Goal: Information Seeking & Learning: Compare options

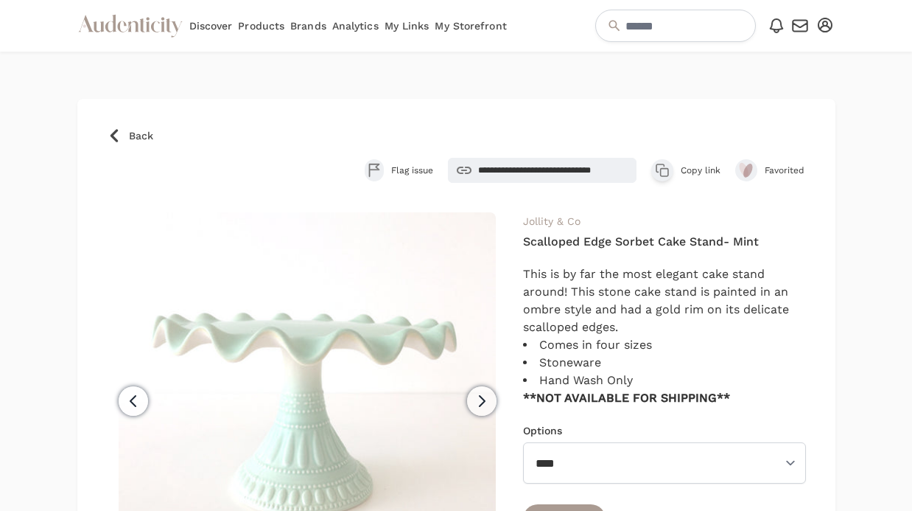
click at [130, 138] on span "Back" at bounding box center [141, 135] width 24 height 15
click at [133, 136] on span "Back" at bounding box center [141, 135] width 24 height 15
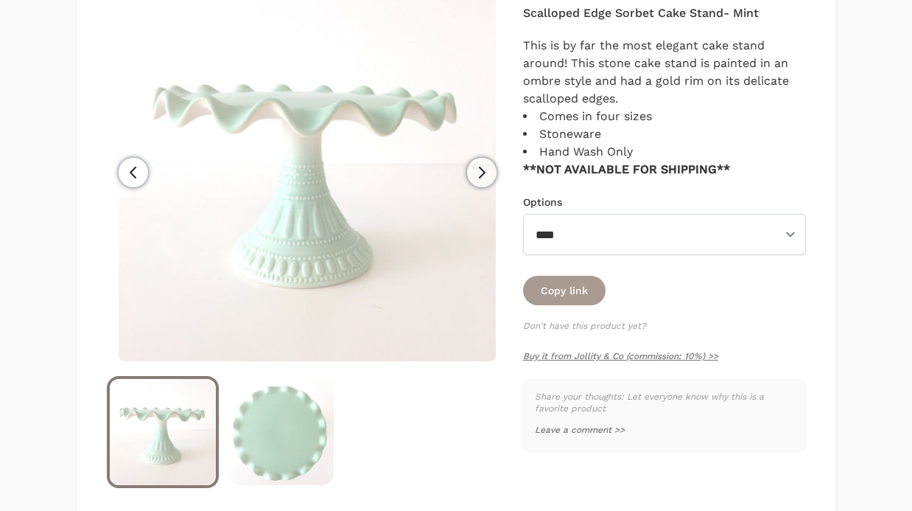
scroll to position [252, 0]
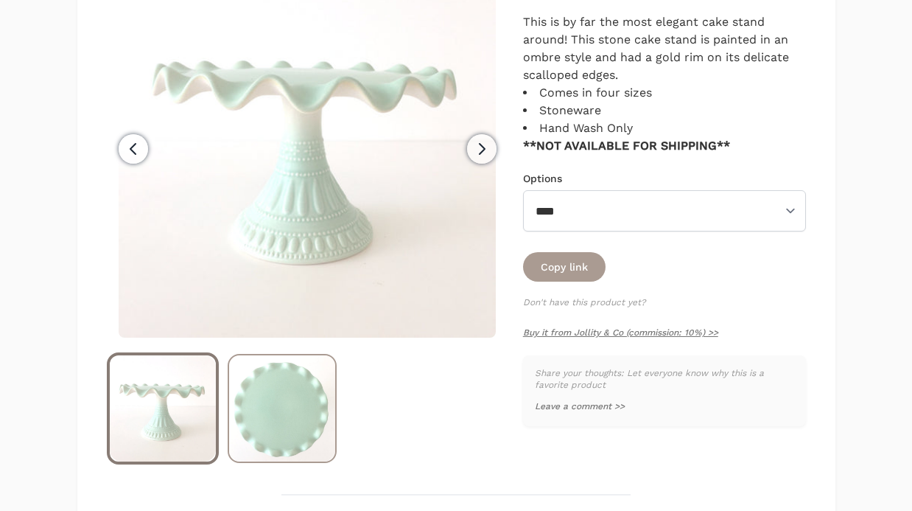
click at [280, 402] on img at bounding box center [282, 408] width 106 height 106
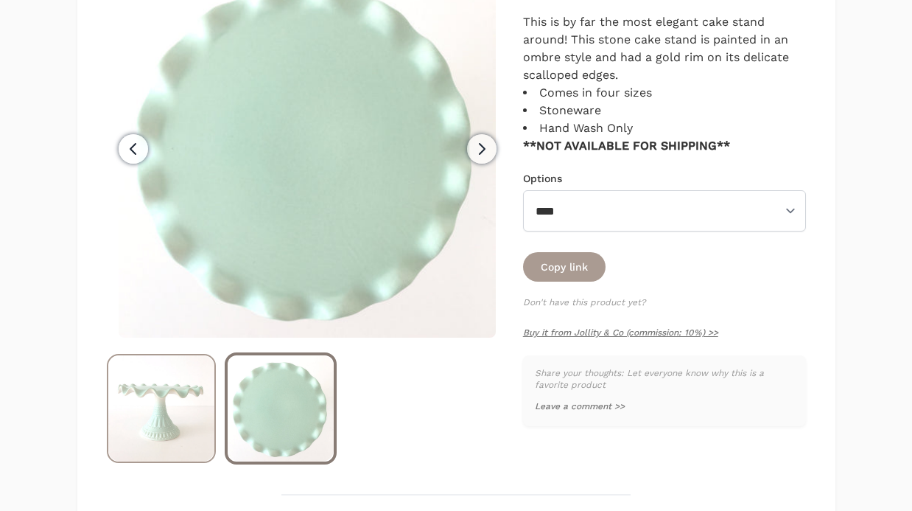
click at [181, 396] on img at bounding box center [161, 408] width 106 height 106
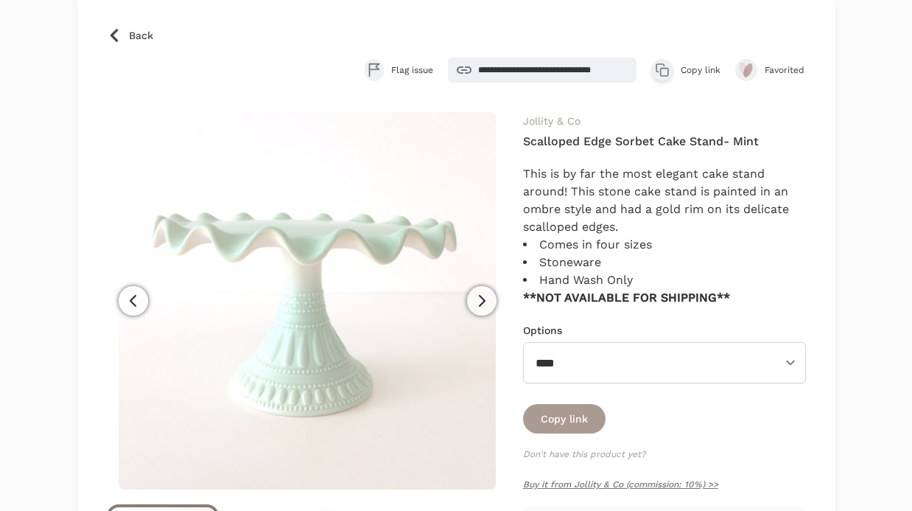
scroll to position [69, 0]
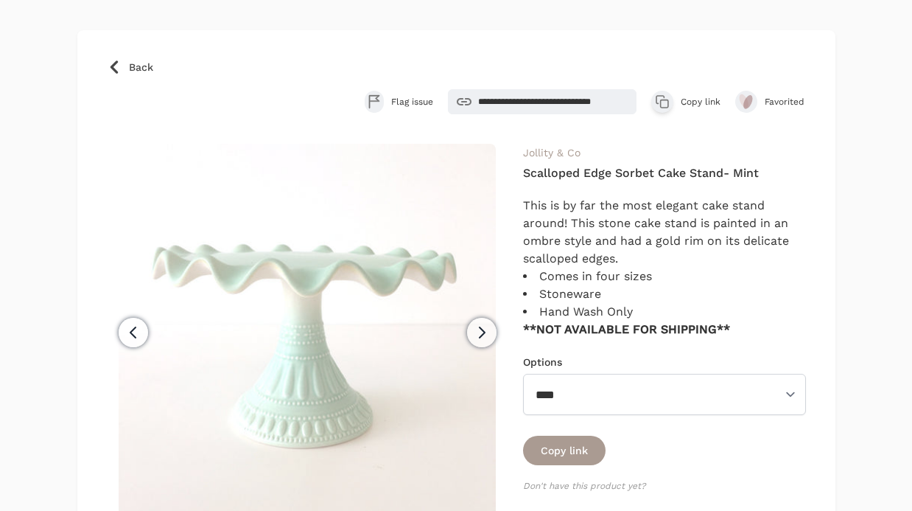
click at [114, 66] on icon at bounding box center [114, 67] width 15 height 15
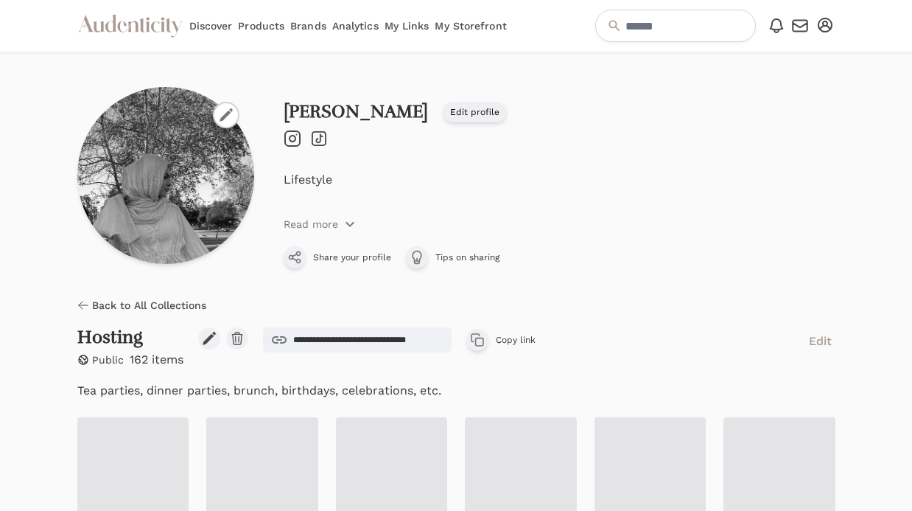
scroll to position [256, 0]
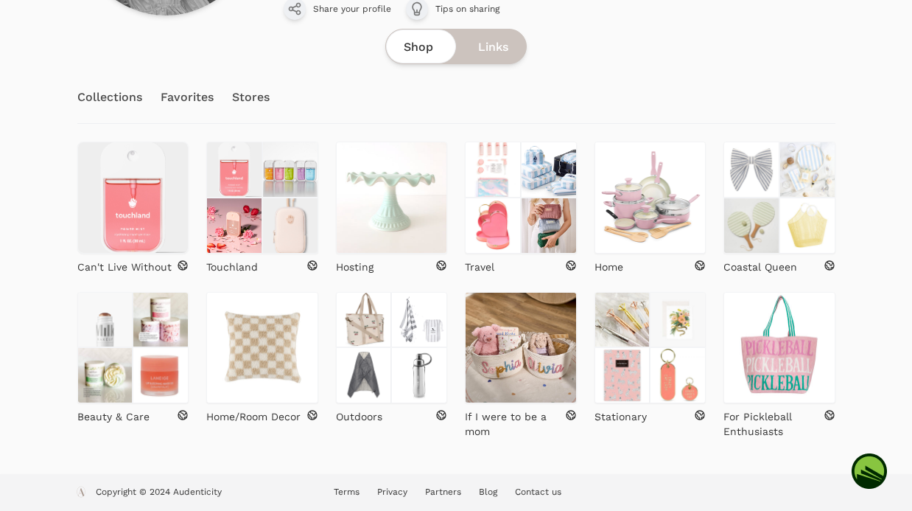
scroll to position [250, 0]
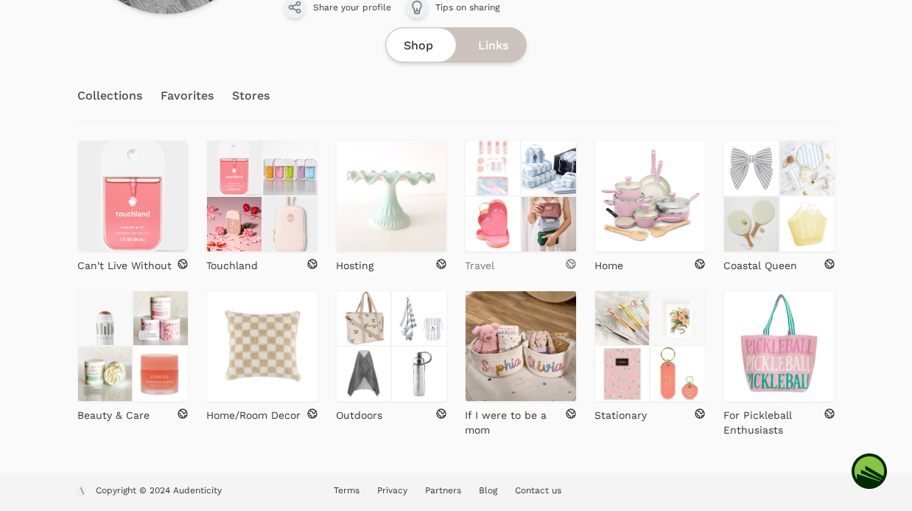
click at [495, 264] on div "Travel" at bounding box center [521, 265] width 112 height 15
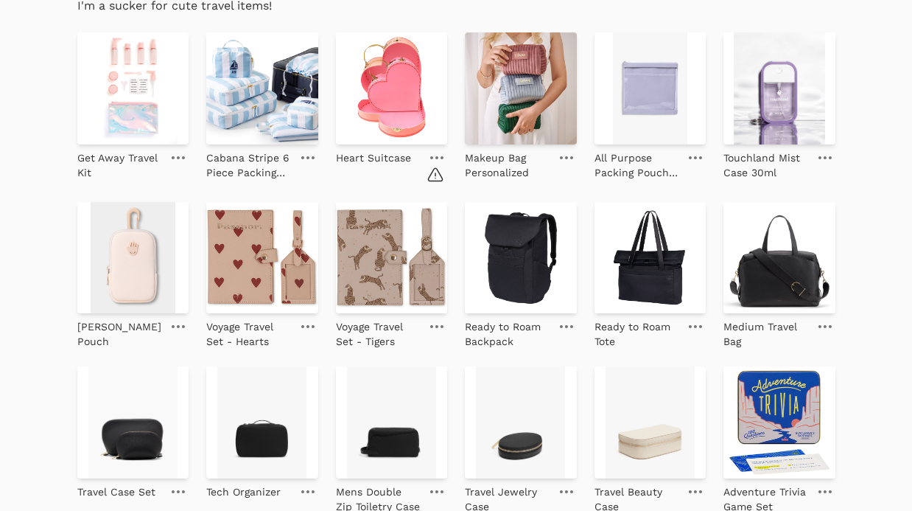
scroll to position [460, 0]
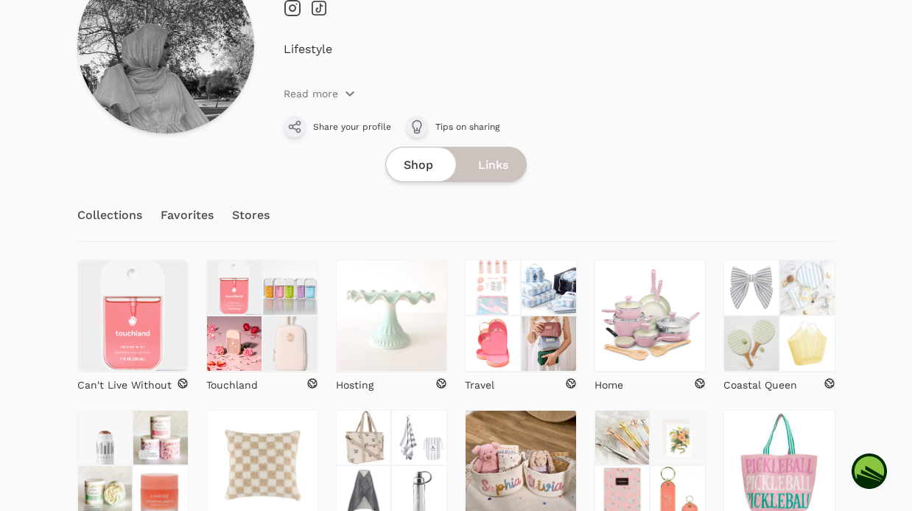
scroll to position [156, 0]
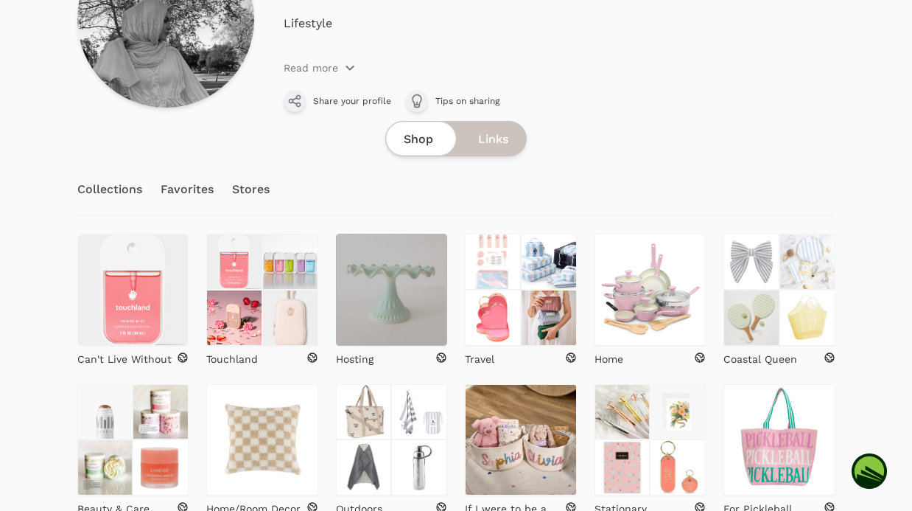
click at [401, 316] on img at bounding box center [392, 290] width 112 height 112
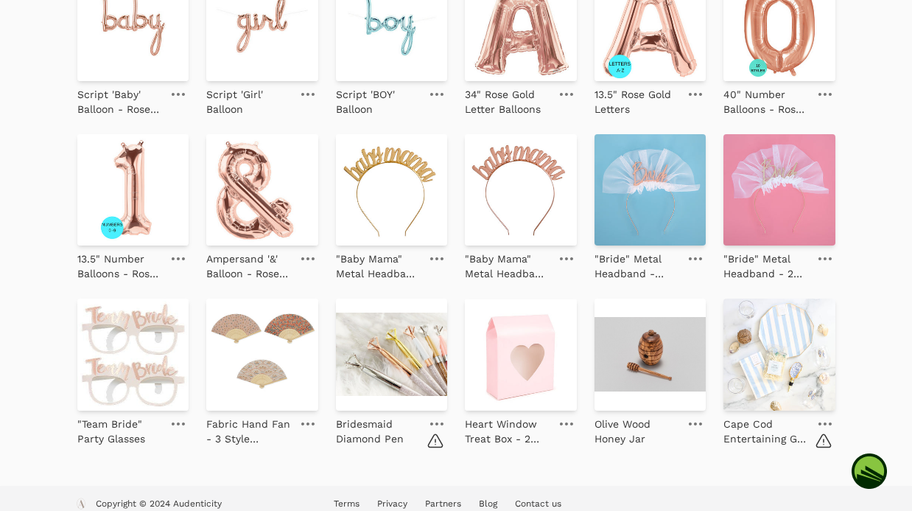
scroll to position [4421, 0]
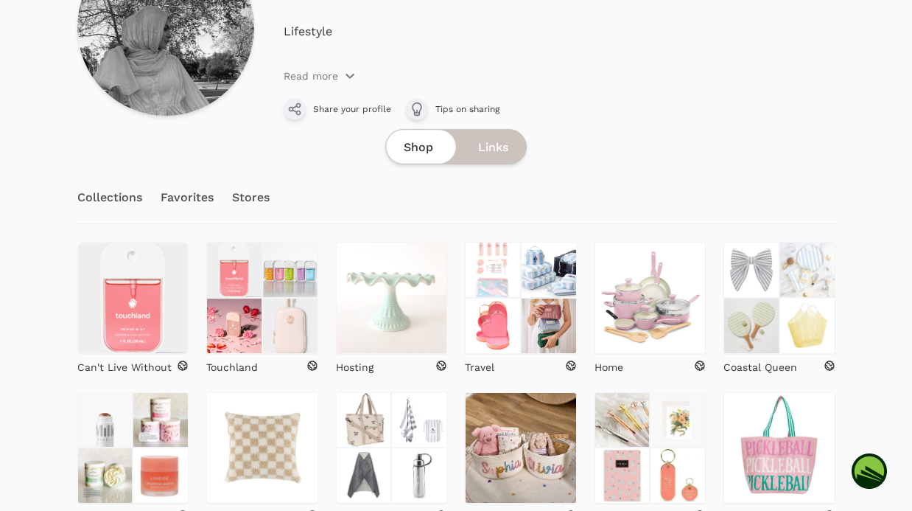
scroll to position [250, 0]
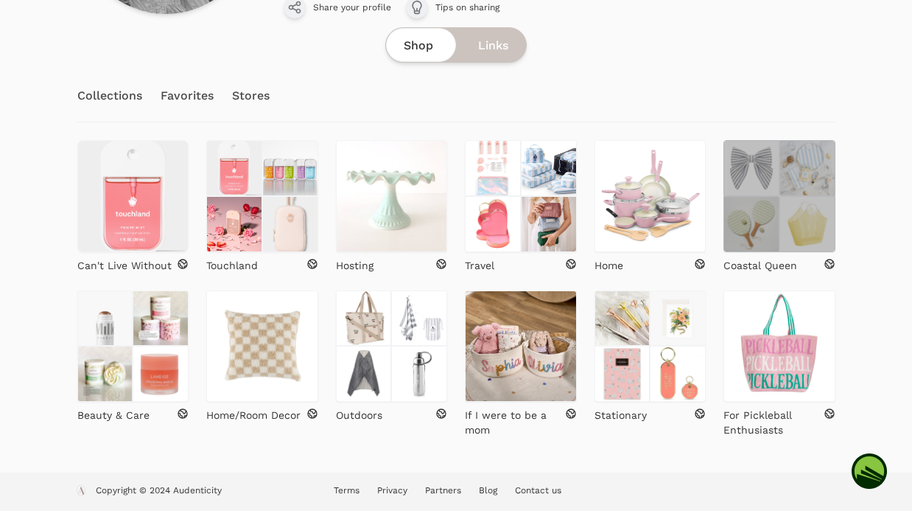
click at [779, 219] on img at bounding box center [751, 224] width 56 height 56
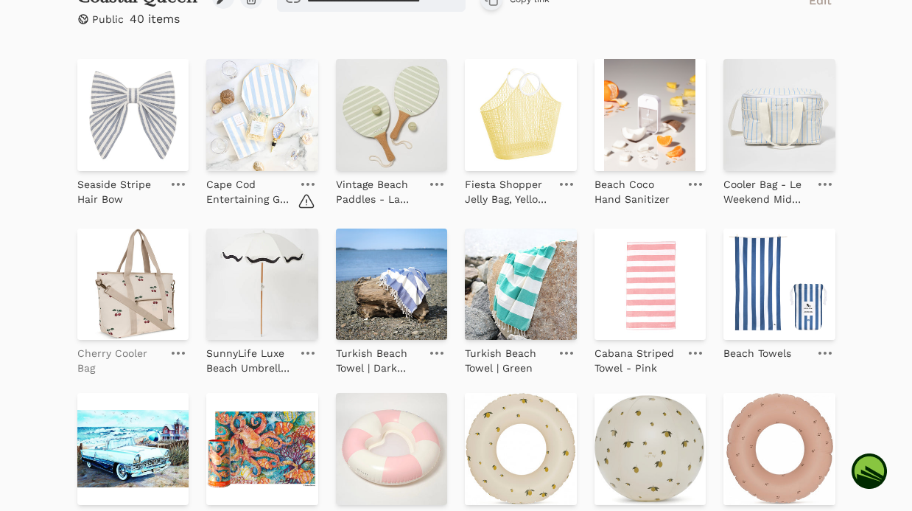
scroll to position [342, 0]
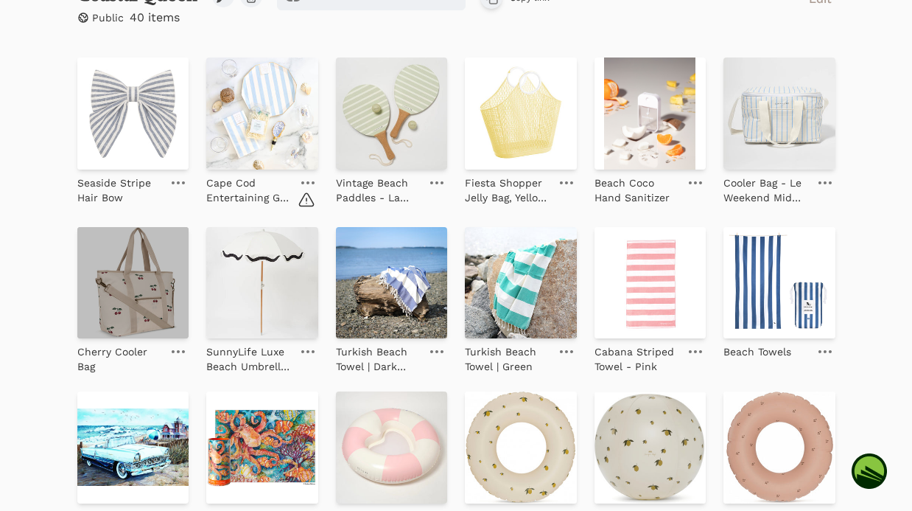
click at [121, 304] on img at bounding box center [133, 283] width 112 height 112
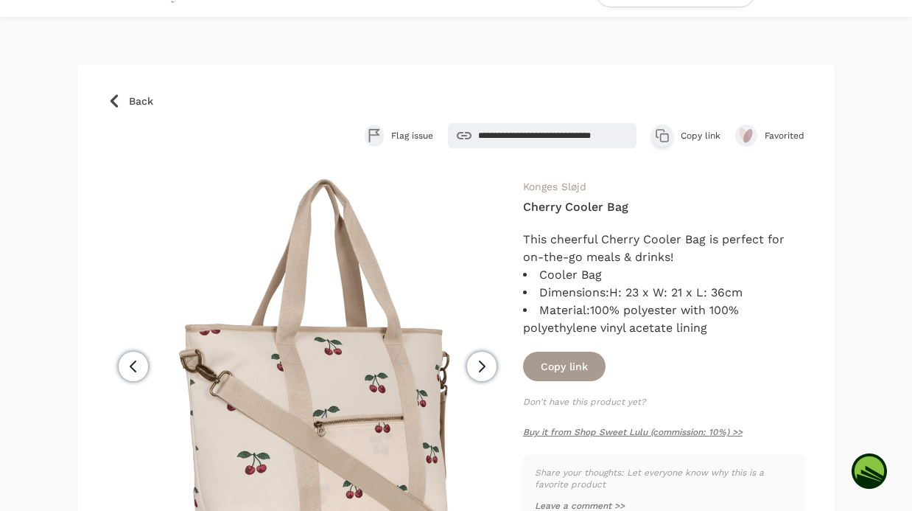
scroll to position [22, 0]
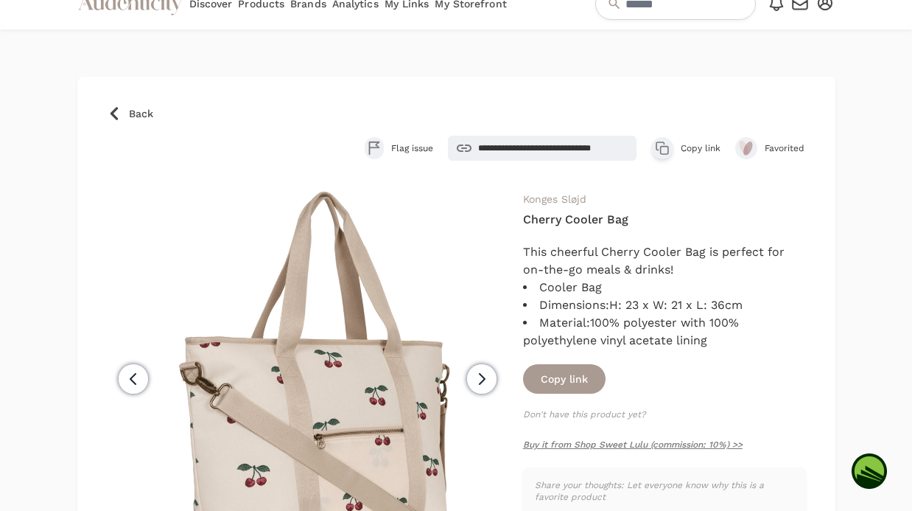
click at [112, 112] on icon at bounding box center [113, 113] width 7 height 13
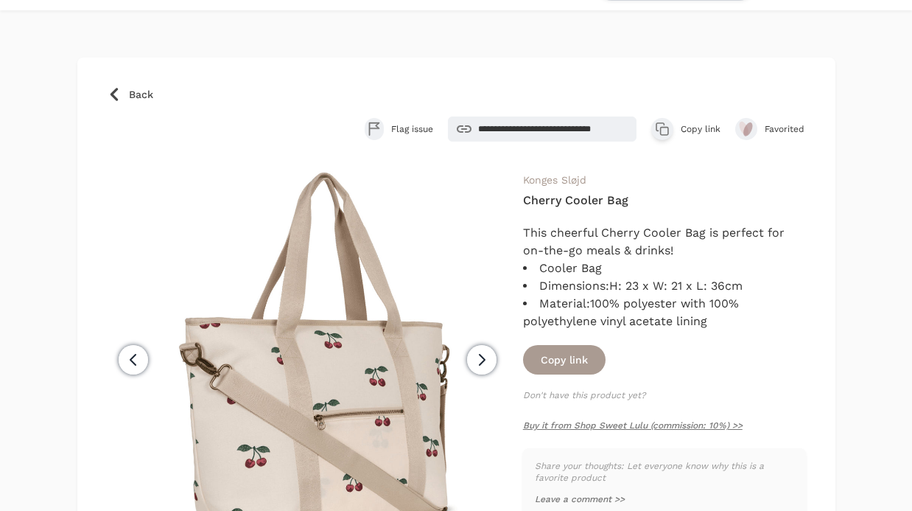
click at [116, 94] on icon at bounding box center [114, 94] width 15 height 15
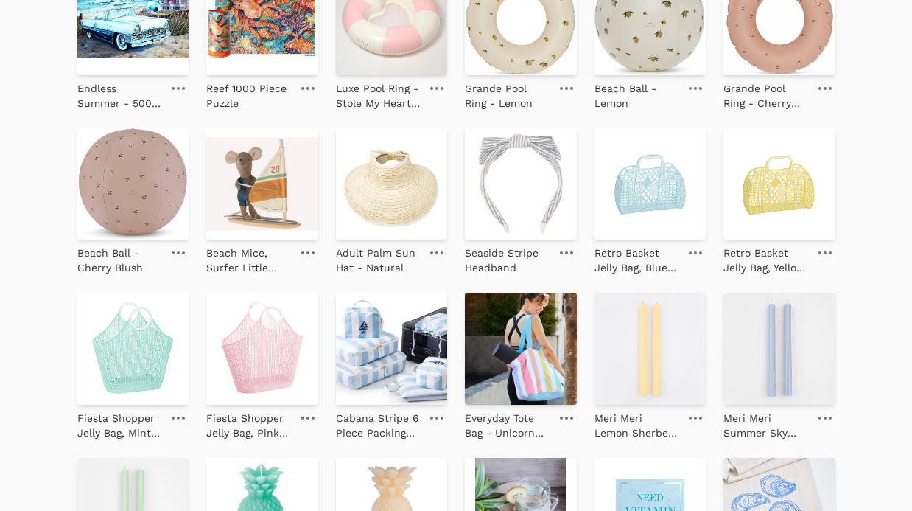
scroll to position [765, 0]
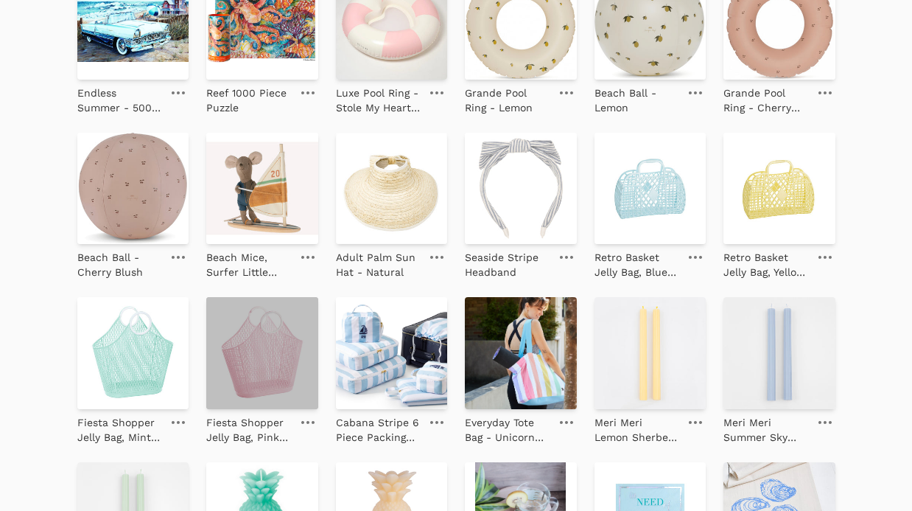
click at [242, 360] on img at bounding box center [262, 353] width 112 height 112
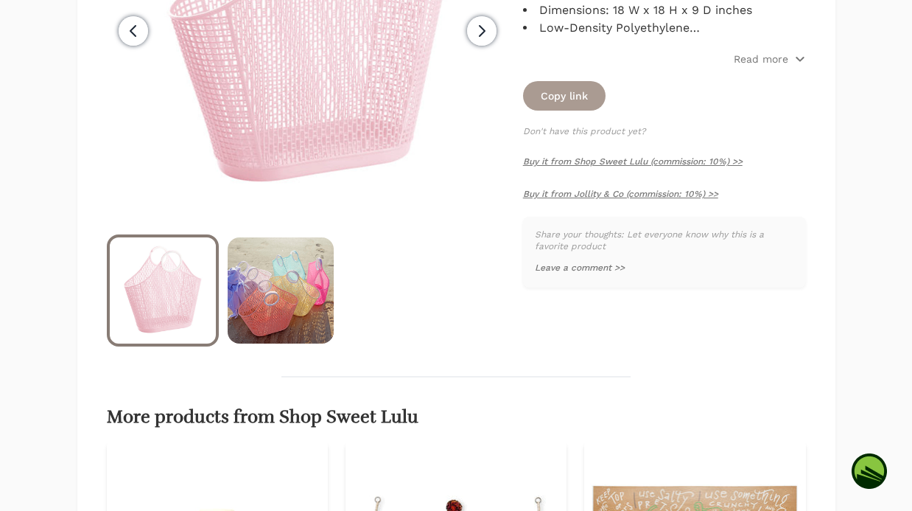
scroll to position [446, 0]
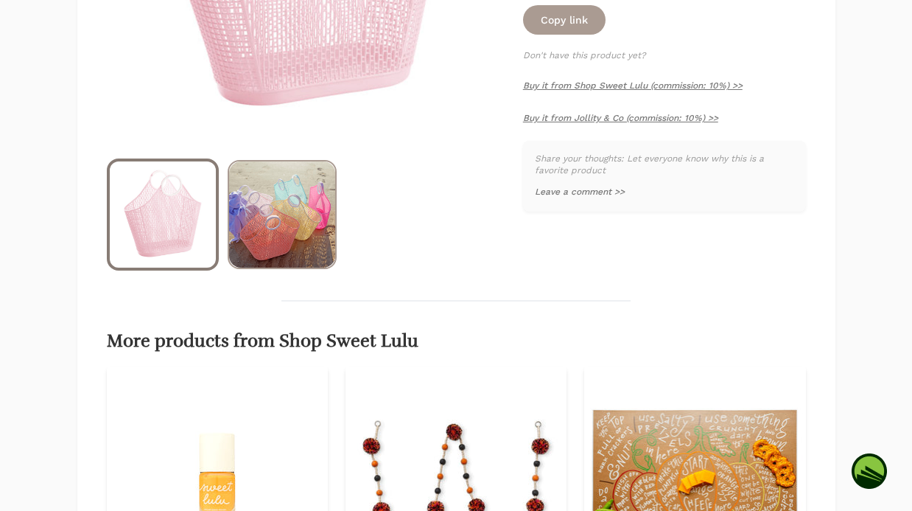
click at [308, 231] on img at bounding box center [282, 214] width 106 height 106
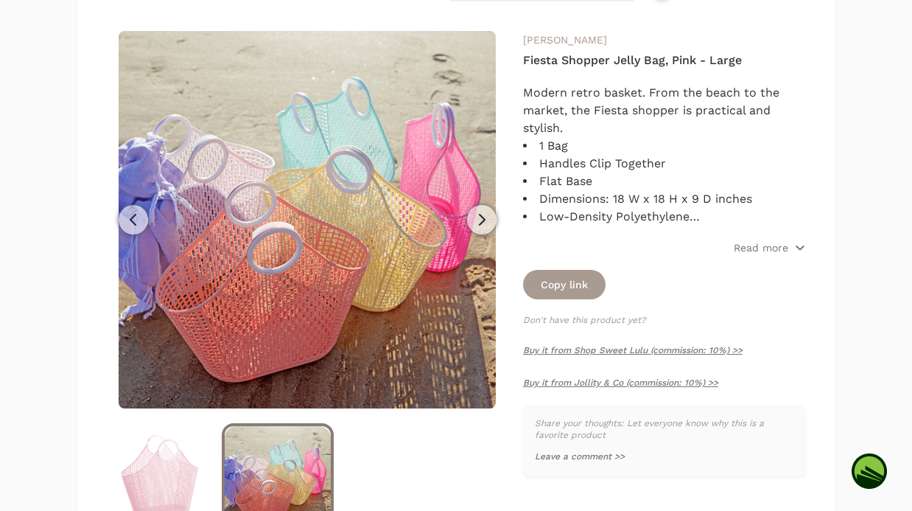
scroll to position [185, 0]
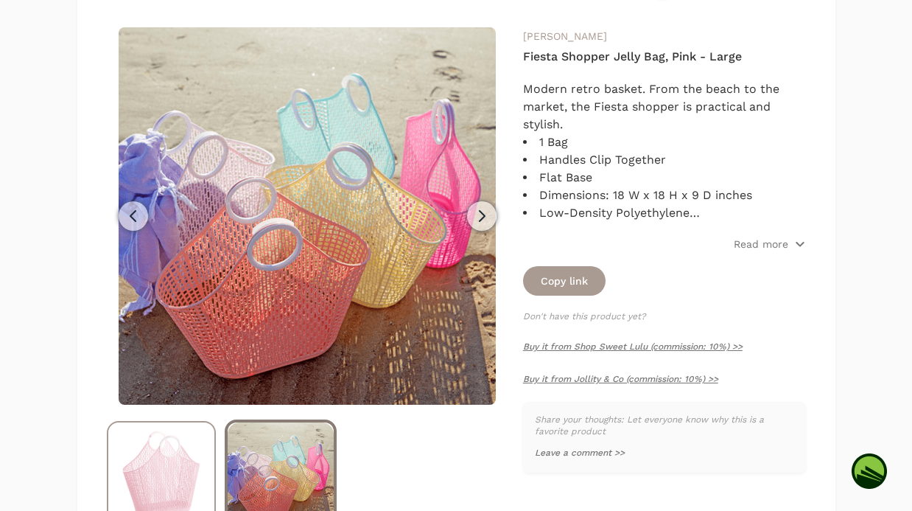
click at [194, 450] on img at bounding box center [161, 475] width 106 height 106
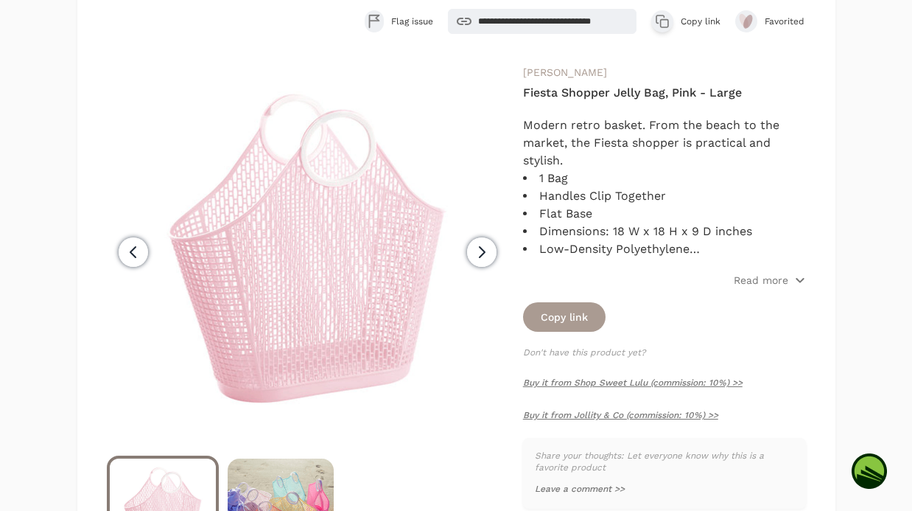
scroll to position [151, 0]
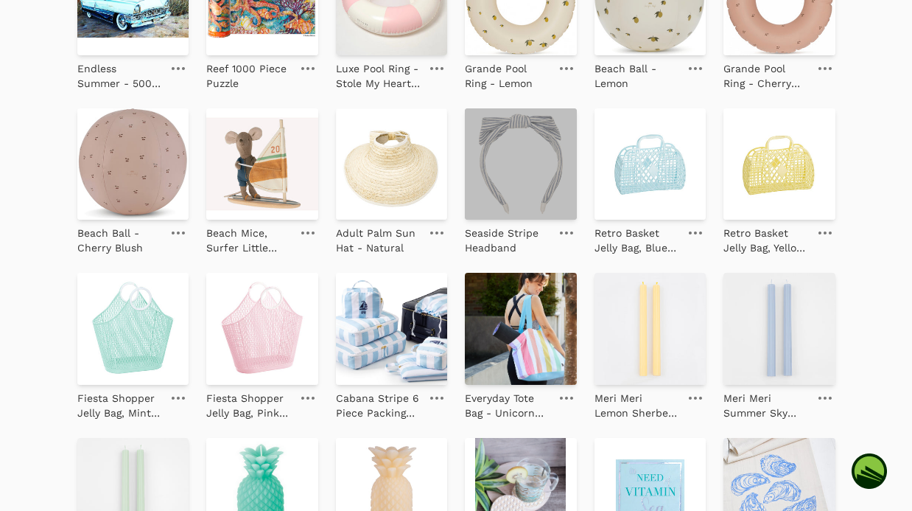
scroll to position [689, 0]
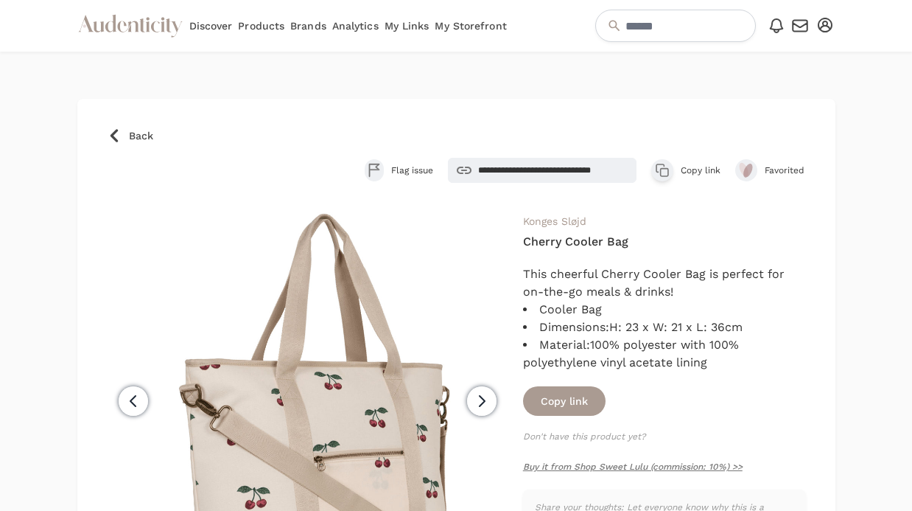
click at [120, 140] on icon at bounding box center [114, 135] width 15 height 15
click at [119, 133] on icon at bounding box center [114, 135] width 15 height 15
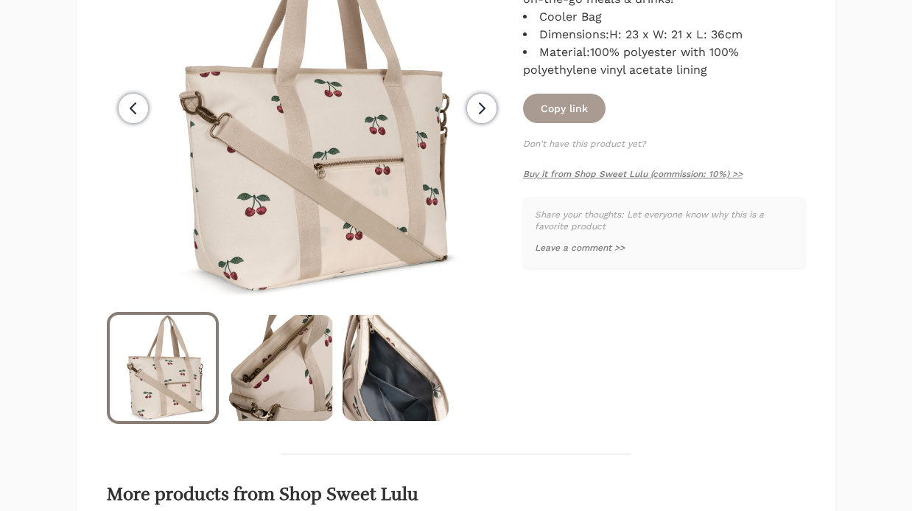
scroll to position [376, 0]
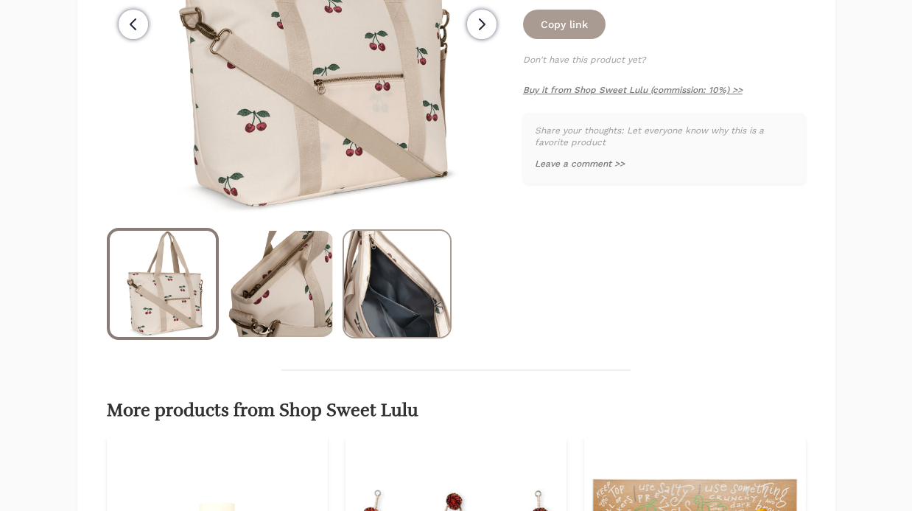
click at [415, 320] on img at bounding box center [397, 284] width 106 height 106
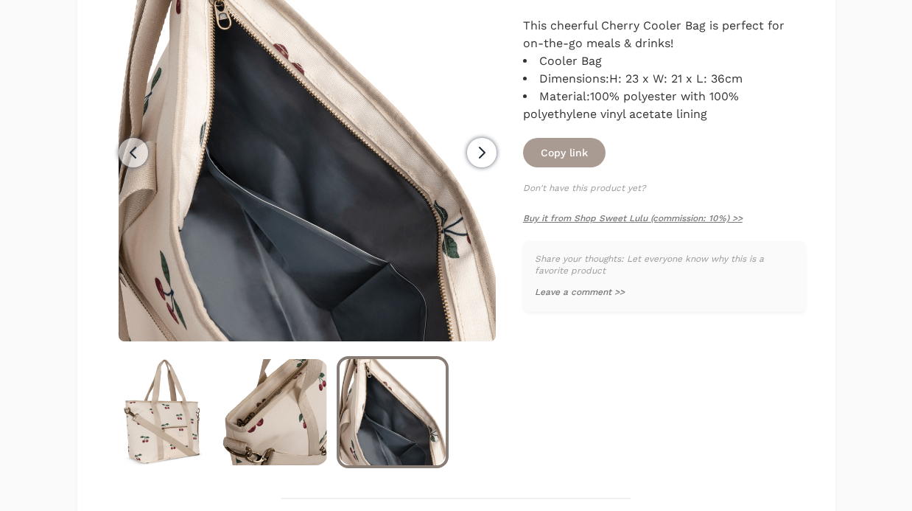
scroll to position [217, 0]
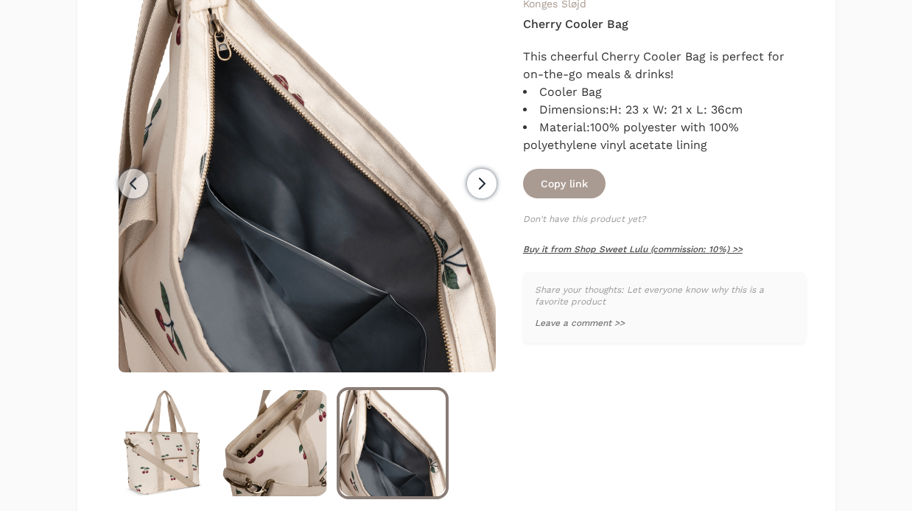
click at [696, 248] on link "Buy it from Shop Sweet Lulu (commission: 10%) >>" at bounding box center [633, 249] width 220 height 10
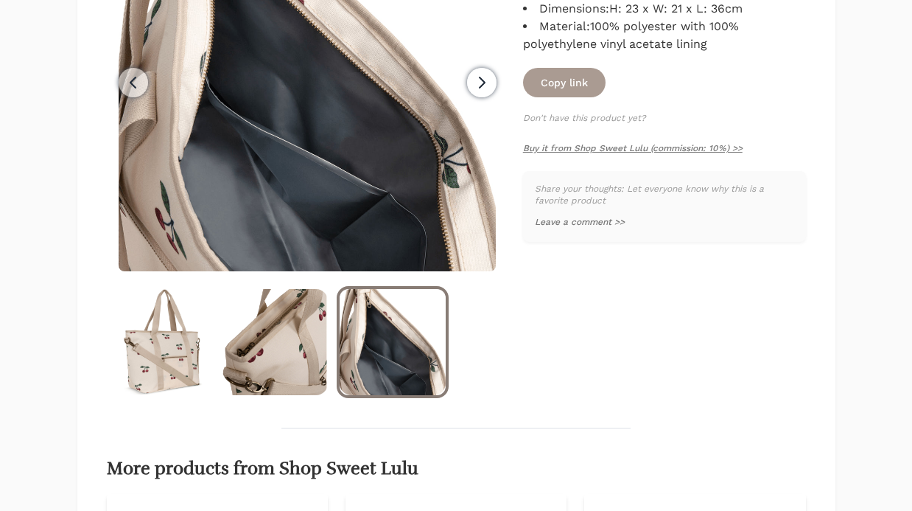
scroll to position [0, 0]
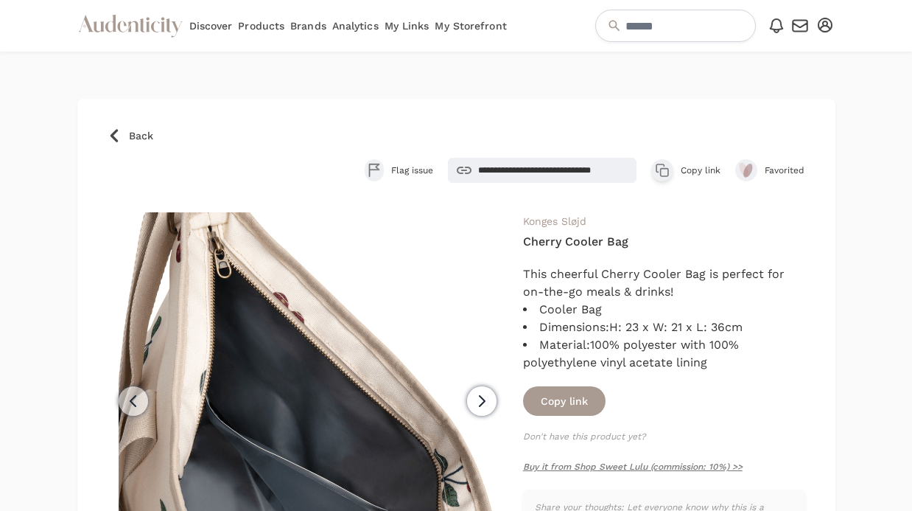
click at [119, 129] on icon at bounding box center [114, 135] width 15 height 15
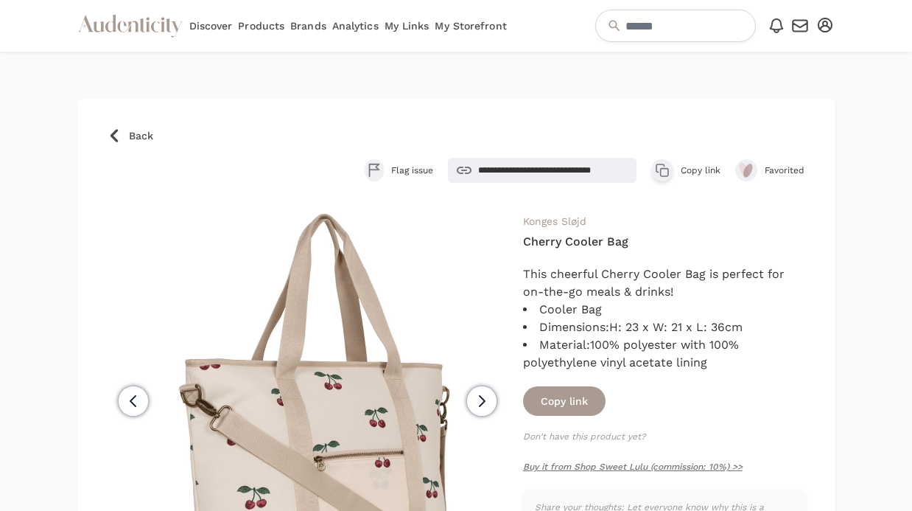
click at [129, 132] on span "Back" at bounding box center [141, 135] width 24 height 15
click at [112, 137] on icon at bounding box center [113, 135] width 7 height 13
click at [114, 133] on icon at bounding box center [113, 135] width 7 height 13
click at [113, 140] on icon at bounding box center [114, 135] width 15 height 15
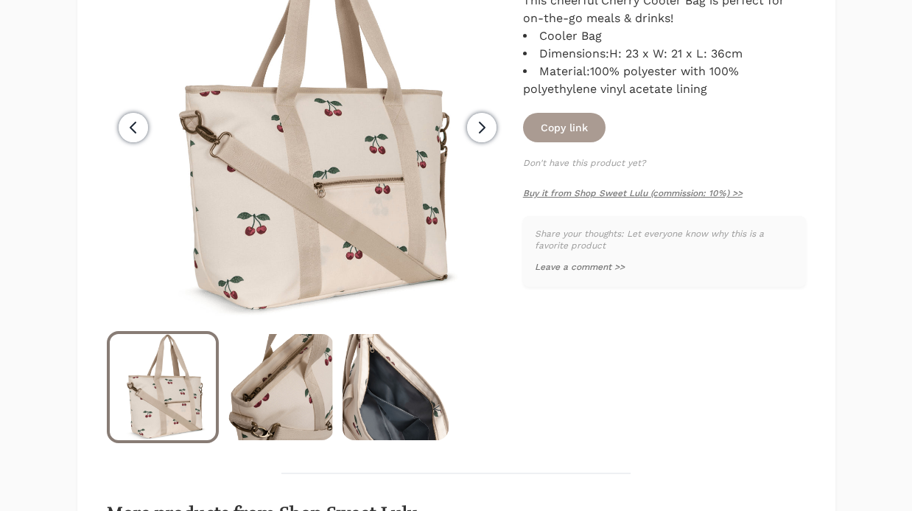
scroll to position [276, 0]
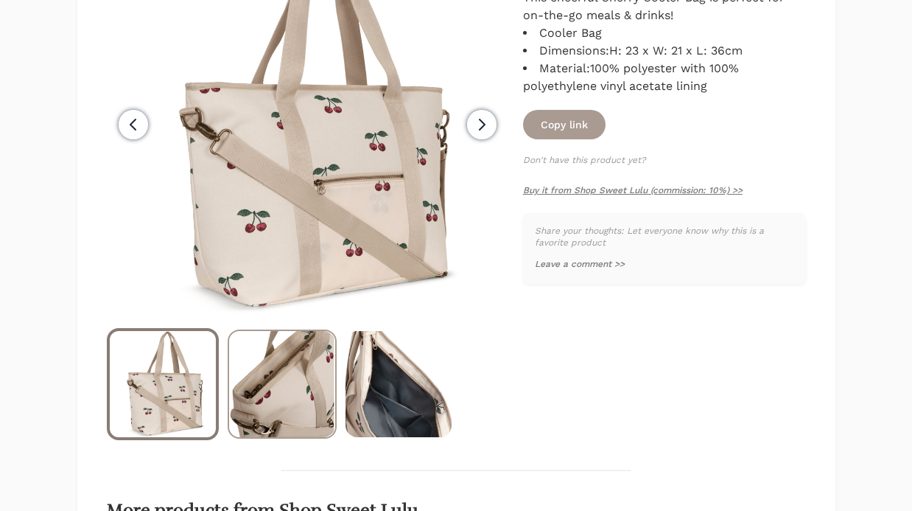
click at [314, 386] on img at bounding box center [282, 384] width 106 height 106
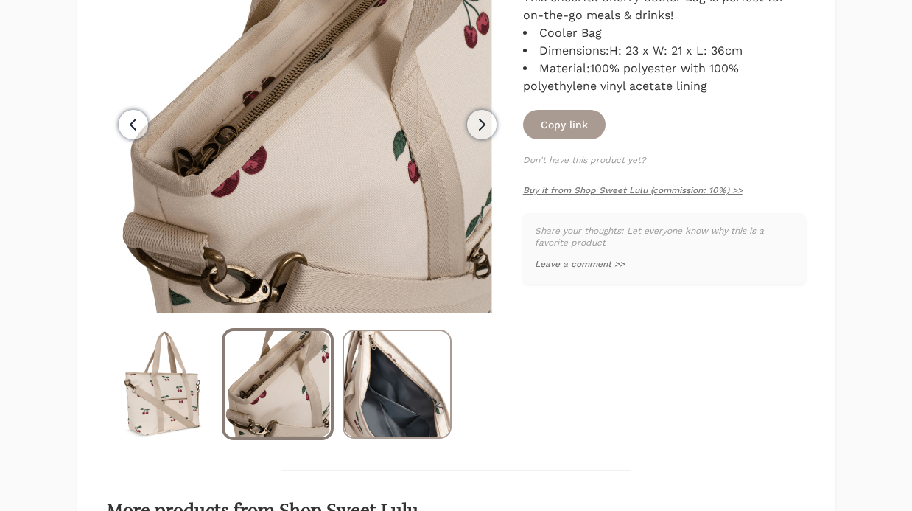
click at [383, 396] on img at bounding box center [397, 384] width 106 height 106
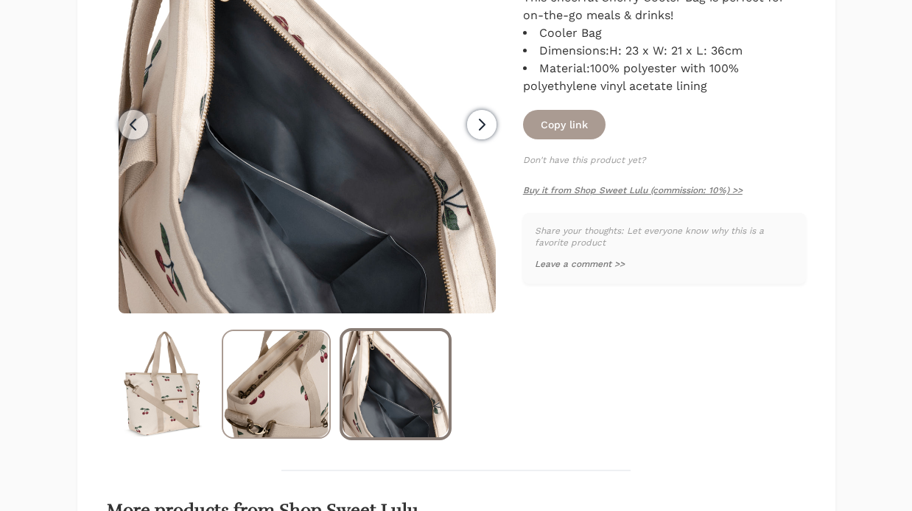
click at [266, 402] on img at bounding box center [276, 384] width 106 height 106
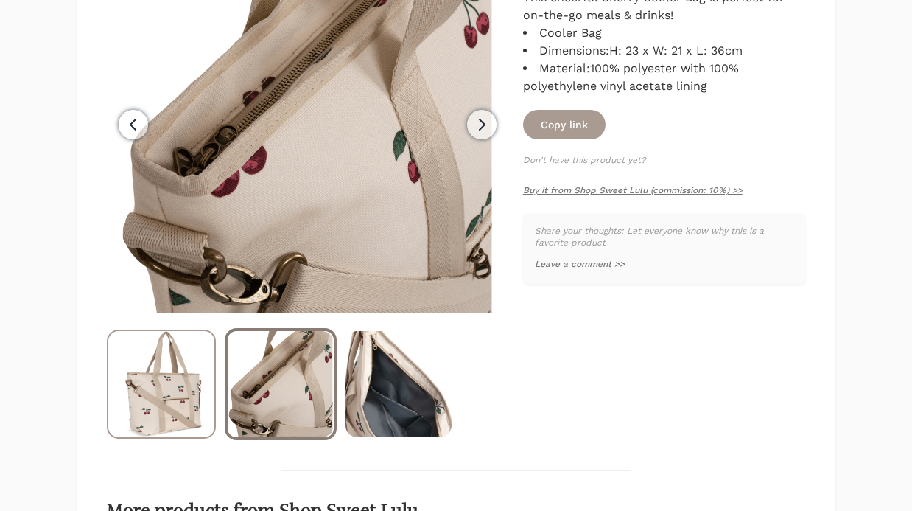
click at [144, 397] on img at bounding box center [161, 384] width 106 height 106
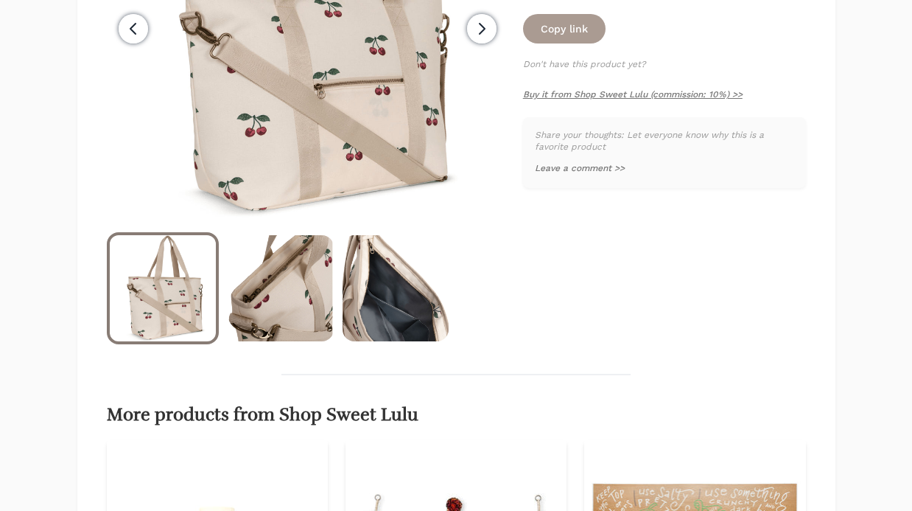
scroll to position [0, 0]
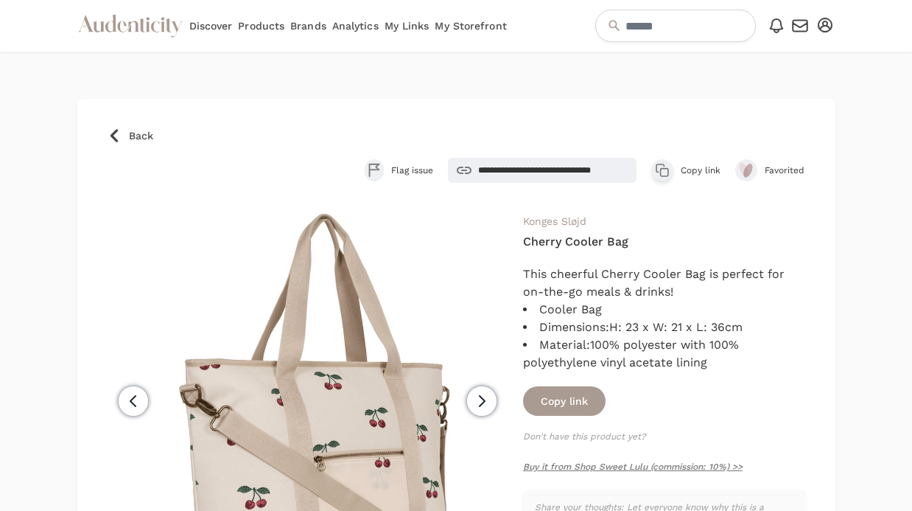
click at [116, 136] on icon at bounding box center [114, 135] width 15 height 15
